Goal: Information Seeking & Learning: Learn about a topic

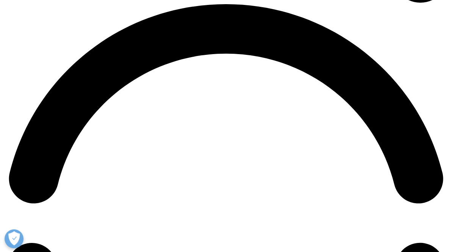
scroll to position [871, 0]
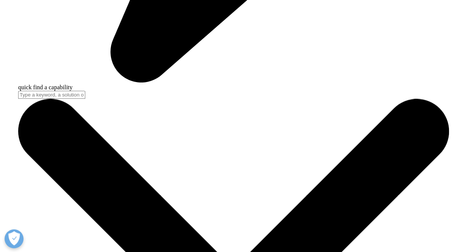
scroll to position [1950, 0]
